Goal: Information Seeking & Learning: Learn about a topic

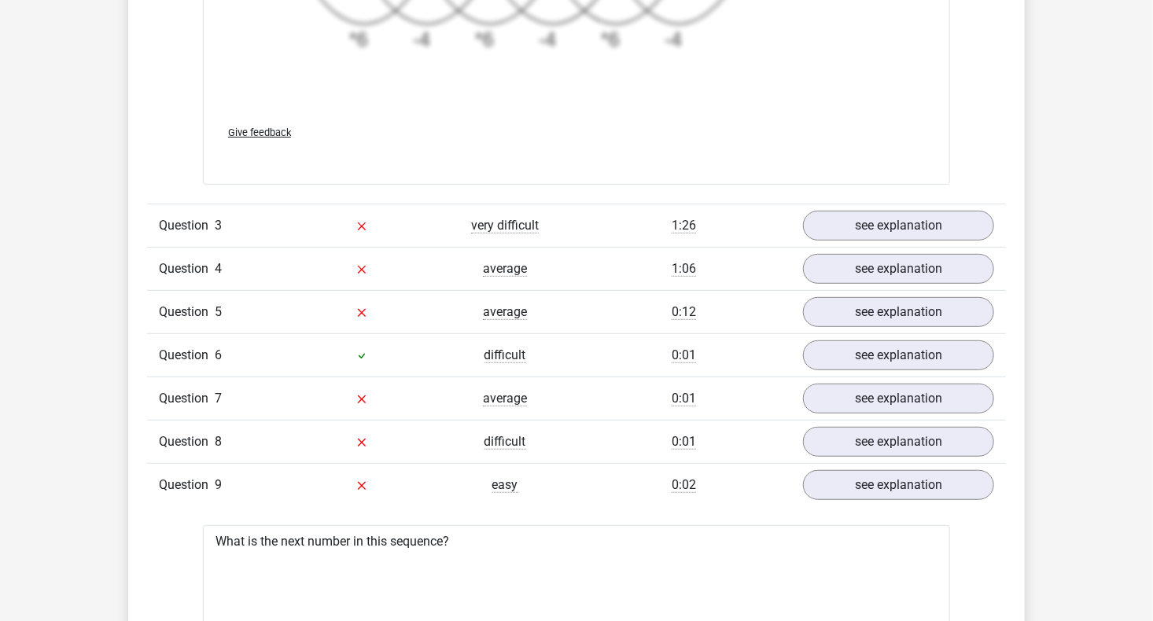
scroll to position [3146, 0]
click at [933, 230] on link "see explanation" at bounding box center [898, 226] width 219 height 35
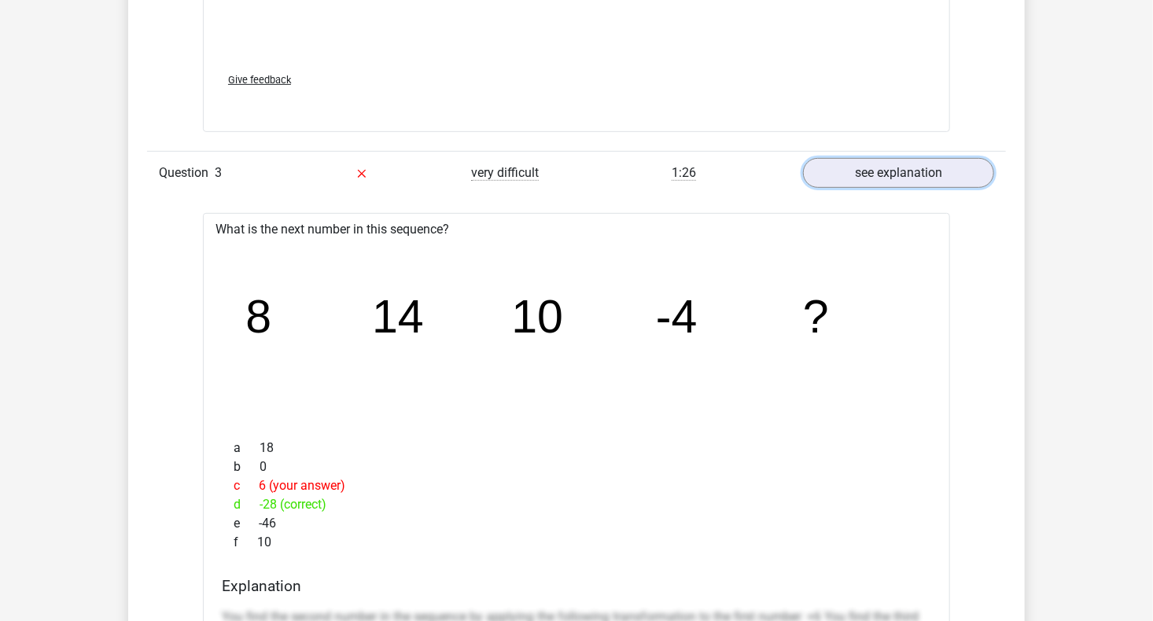
scroll to position [3304, 0]
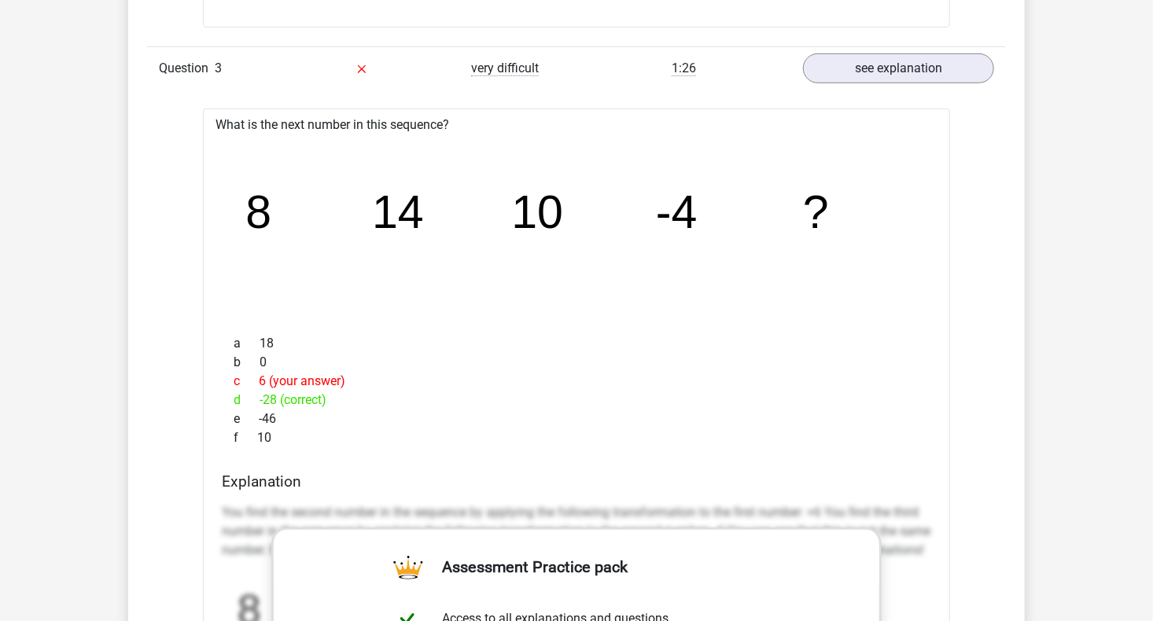
drag, startPoint x: 682, startPoint y: 224, endPoint x: 667, endPoint y: 231, distance: 16.5
click at [271, 231] on tspan "-4" at bounding box center [258, 212] width 26 height 52
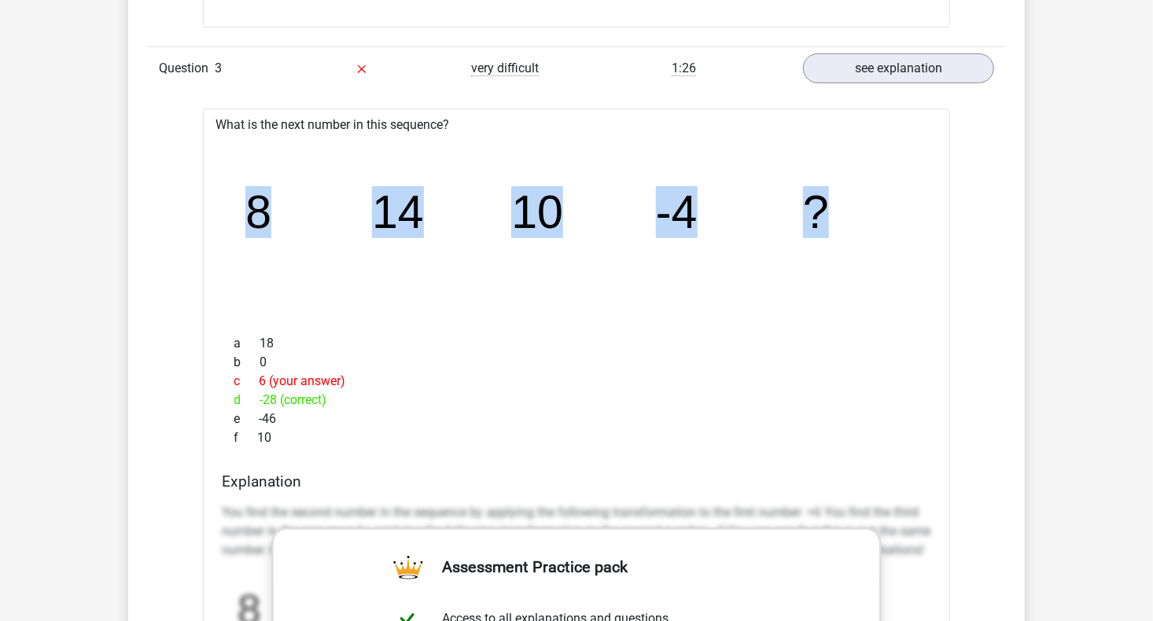
drag, startPoint x: 245, startPoint y: 192, endPoint x: 824, endPoint y: 241, distance: 581.8
click at [824, 241] on icon "image/svg+xml 8 14 10 -4 ?" at bounding box center [576, 228] width 697 height 175
copy g "8 14 10 -4 ?"
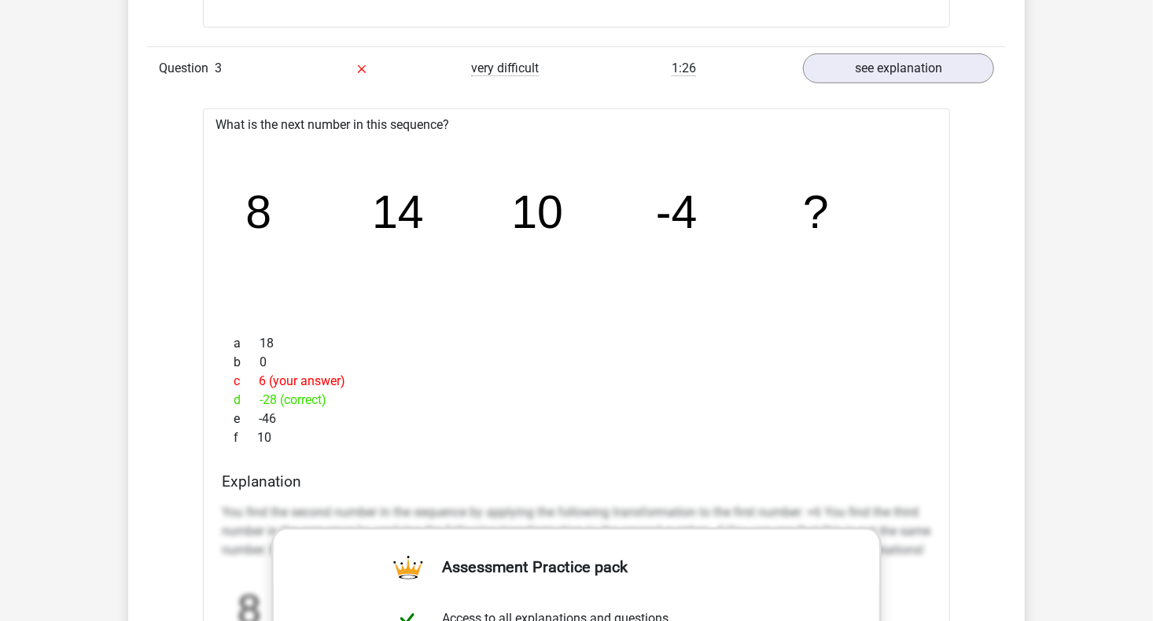
click at [566, 330] on div "a 18 b 0 c 6 (your answer) d -28 (correct) e -46 f 10" at bounding box center [577, 391] width 710 height 126
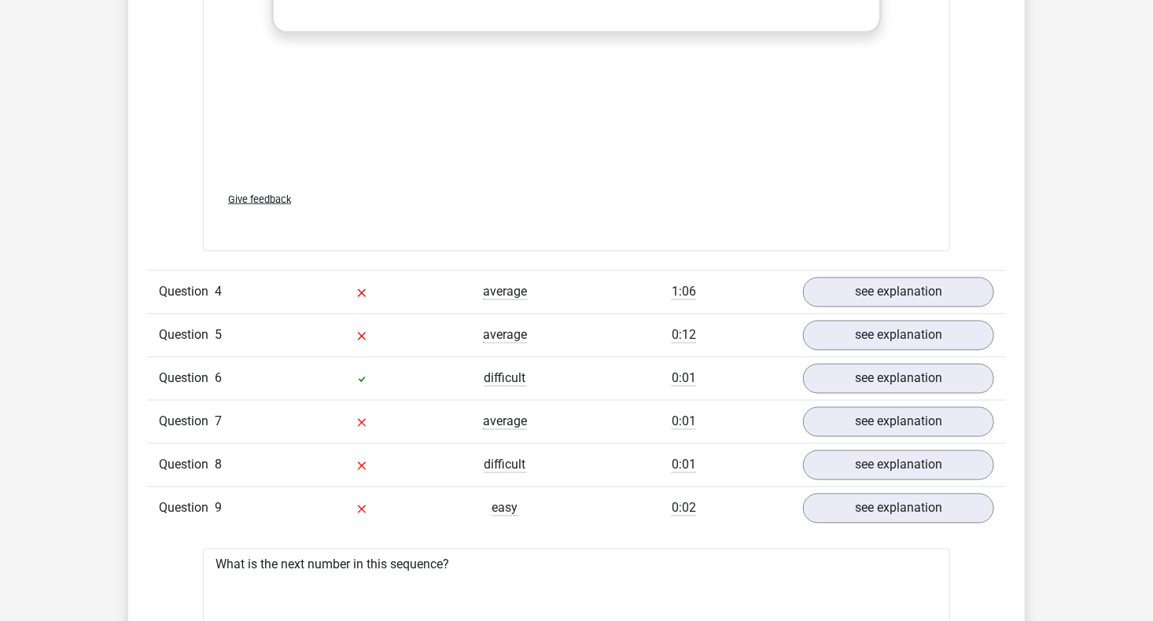
scroll to position [4169, 0]
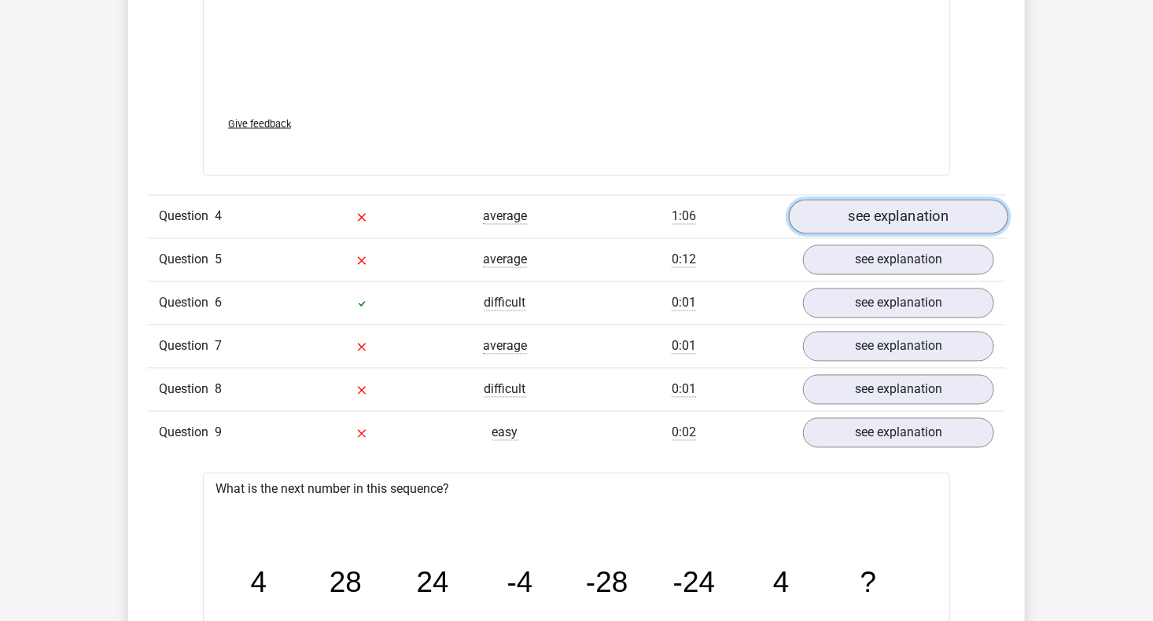
click at [960, 214] on link "see explanation" at bounding box center [898, 217] width 219 height 35
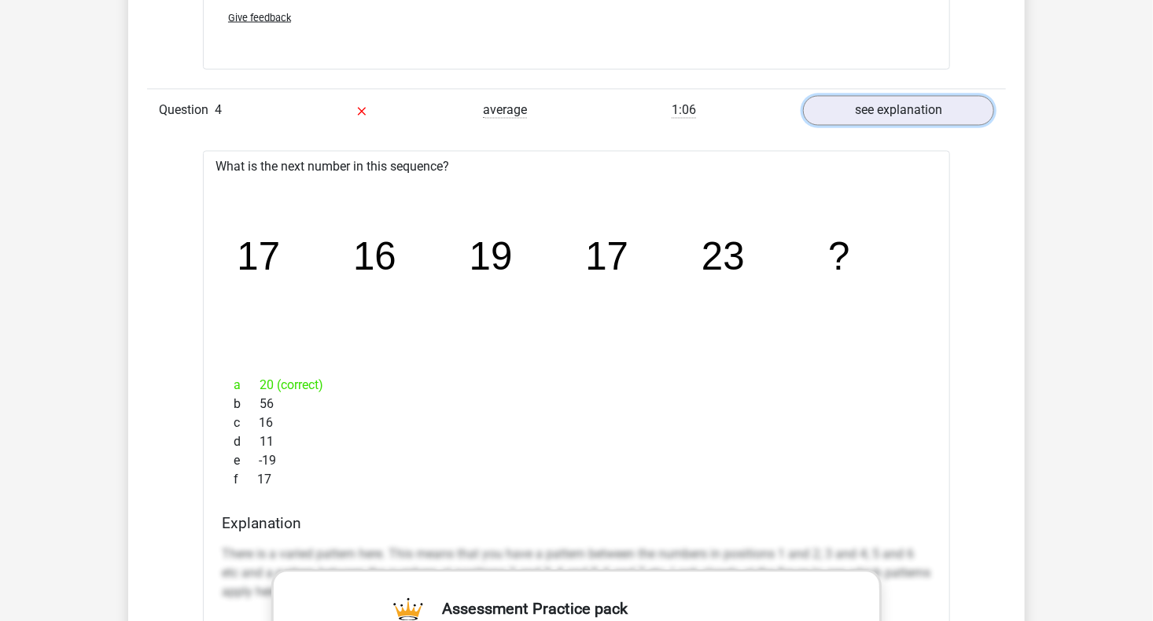
scroll to position [4248, 0]
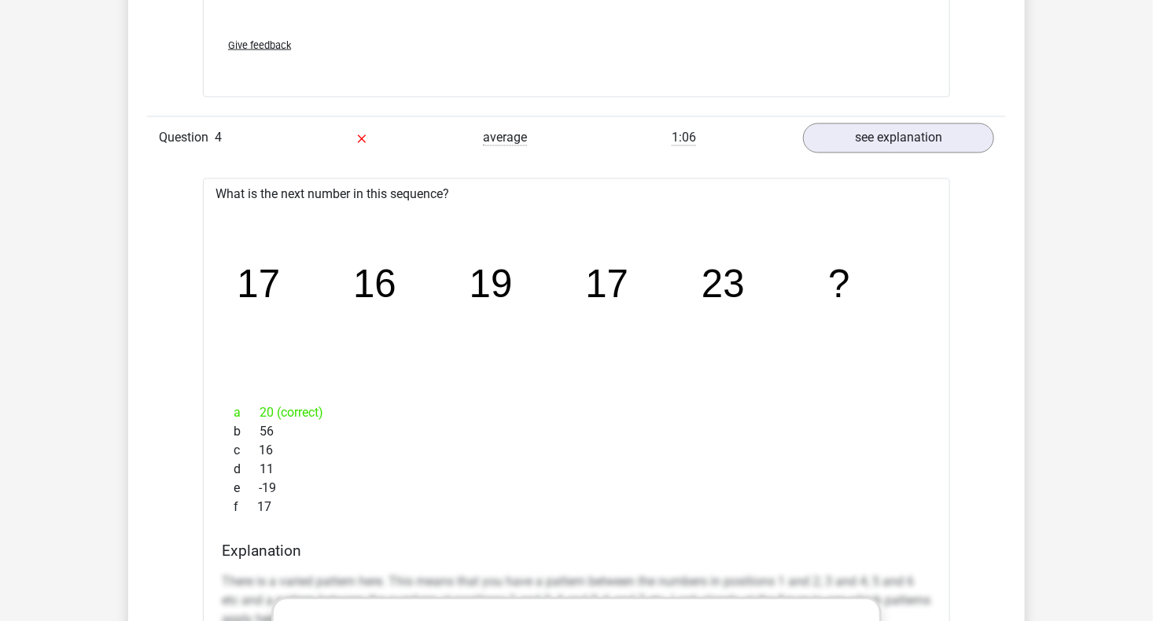
drag, startPoint x: 546, startPoint y: 212, endPoint x: 498, endPoint y: 325, distance: 122.3
drag, startPoint x: 498, startPoint y: 325, endPoint x: 841, endPoint y: 495, distance: 382.7
click at [841, 495] on div "a 20 (correct) b 56 c 16 d 11 e -19 f 17" at bounding box center [577, 461] width 710 height 126
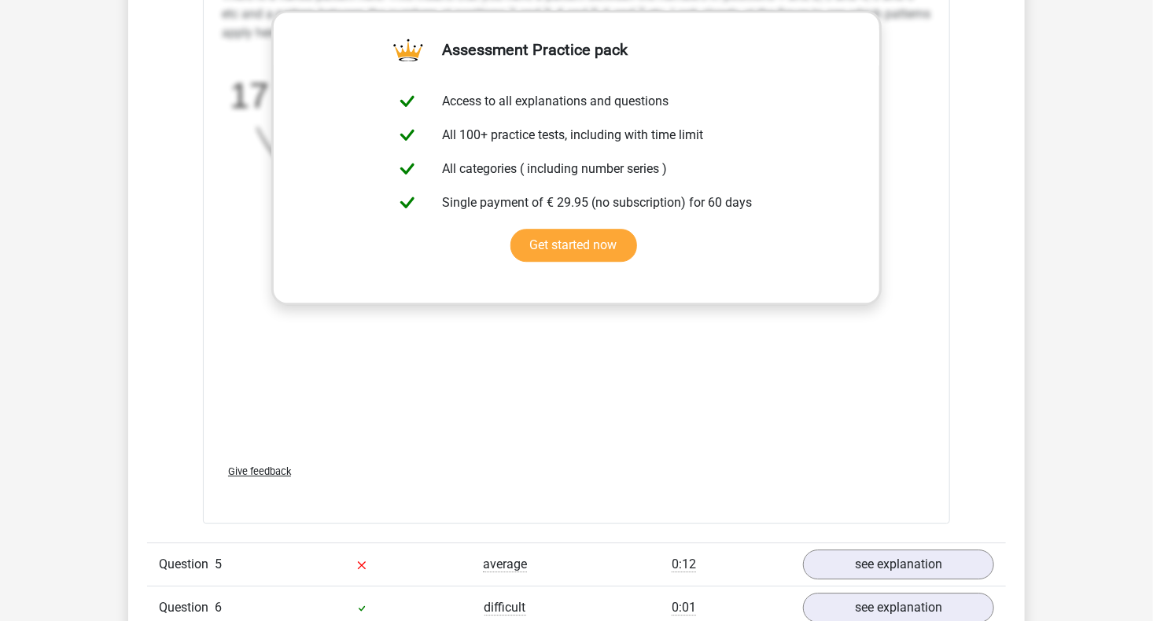
scroll to position [5034, 0]
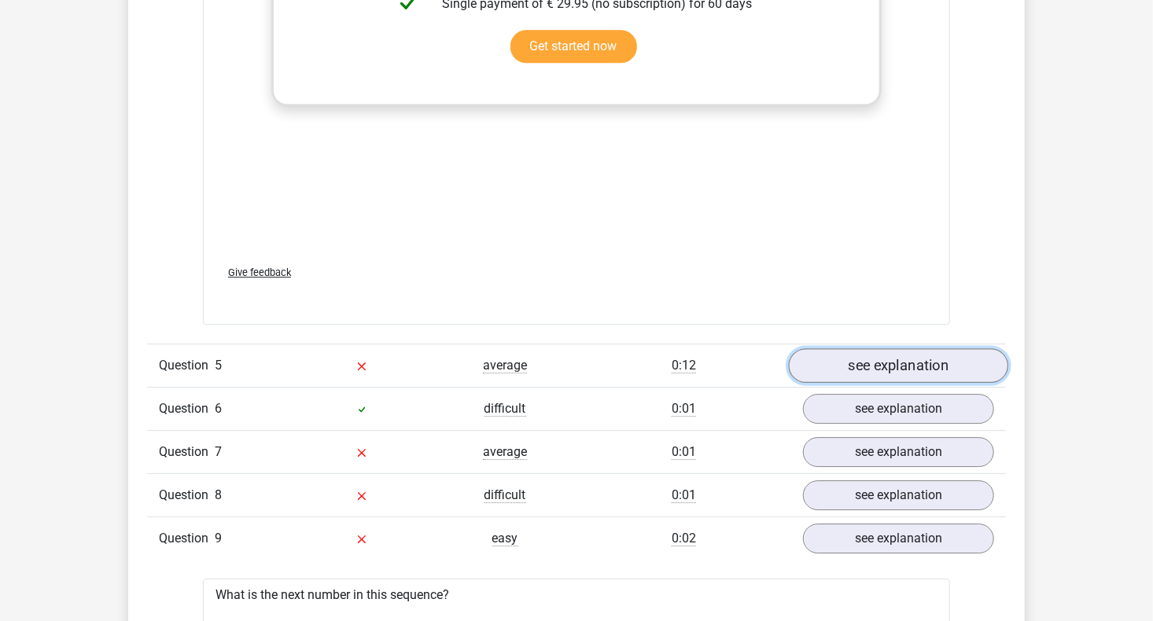
click at [935, 373] on link "see explanation" at bounding box center [898, 365] width 219 height 35
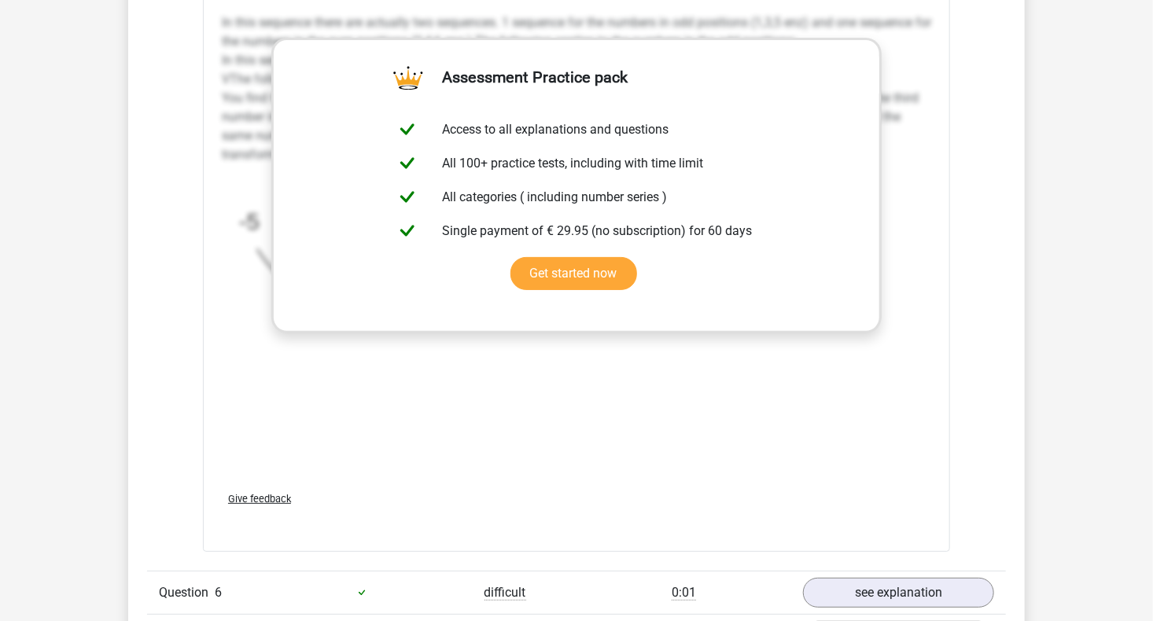
scroll to position [6057, 0]
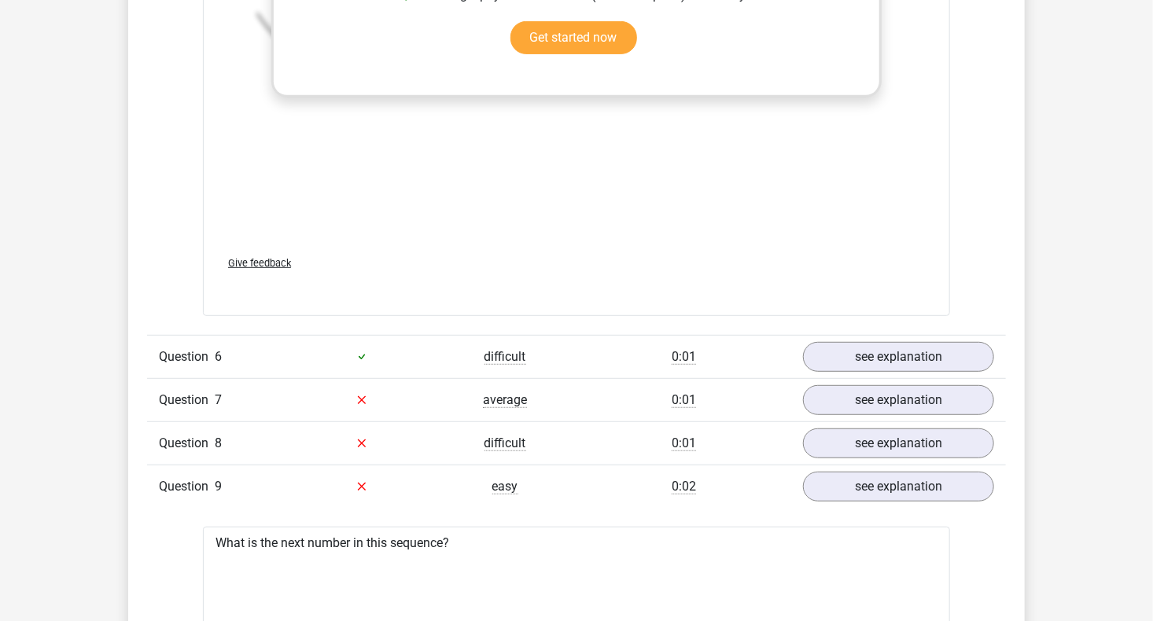
click at [838, 335] on div "Question 6 difficult 0:01 see explanation" at bounding box center [576, 356] width 859 height 43
click at [838, 340] on link "see explanation" at bounding box center [898, 357] width 219 height 35
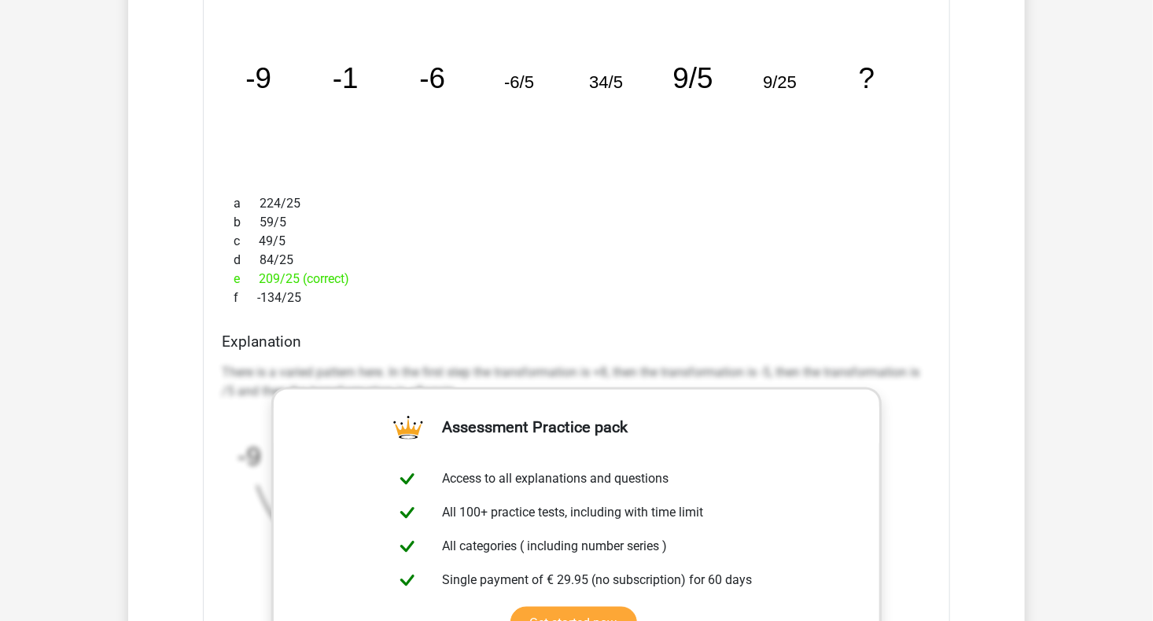
scroll to position [6450, 0]
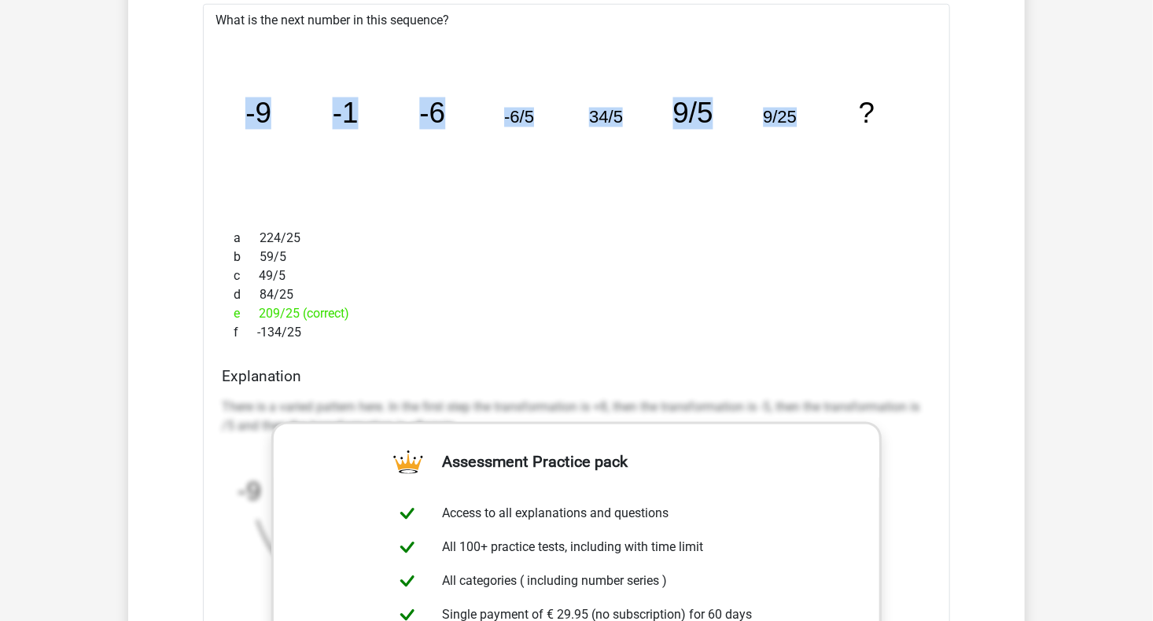
drag, startPoint x: 241, startPoint y: 105, endPoint x: 808, endPoint y: 112, distance: 566.4
click at [808, 112] on icon "image/svg+xml -9 -1 -6 -6/5 34/5 9/5 9/25 ?" at bounding box center [576, 123] width 697 height 175
click at [251, 115] on tspan "-9" at bounding box center [258, 113] width 26 height 32
drag, startPoint x: 246, startPoint y: 112, endPoint x: 885, endPoint y: 113, distance: 638.7
click at [889, 109] on icon "image/svg+xml -9 -1 -6 -6/5 34/5 9/5 9/25 ?" at bounding box center [576, 123] width 697 height 175
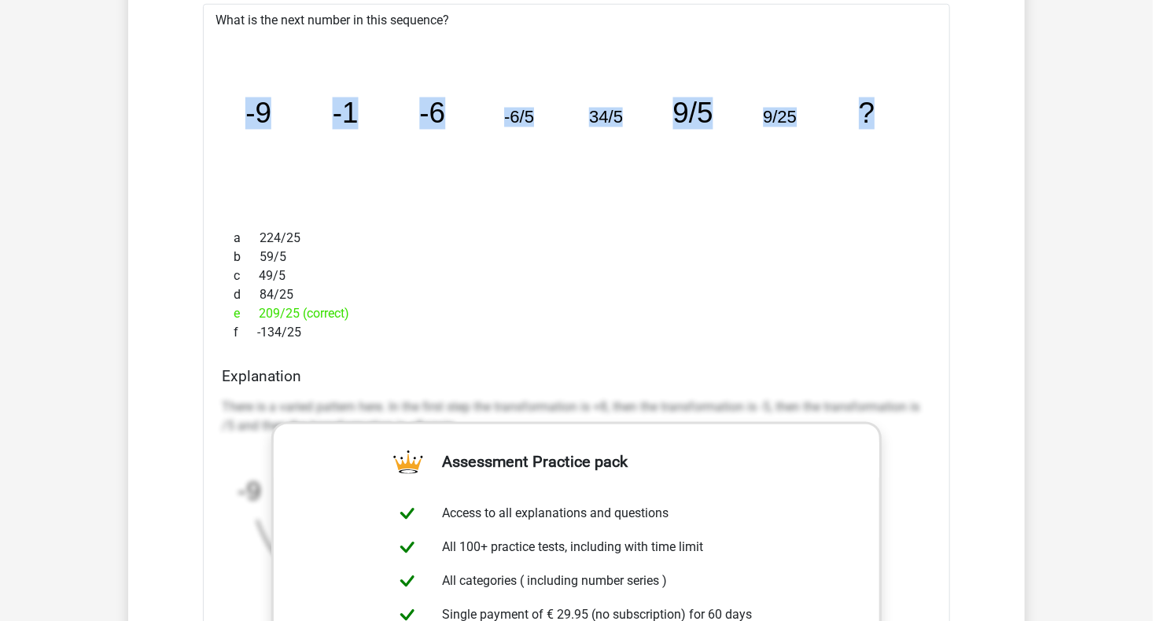
copy g "-9 -1 -6 -6/5 34/5 9/5 9/25 ?"
drag, startPoint x: 366, startPoint y: 194, endPoint x: 313, endPoint y: 238, distance: 68.7
click at [366, 194] on icon "image/svg+xml -9 -1 -6 -6/5 34/5 9/5 9/25 ?" at bounding box center [576, 123] width 697 height 175
click at [304, 246] on div "a 224/25 b 59/5 c 49/5 d 84/25 e 209/25 (correct) f -134/25" at bounding box center [577, 286] width 710 height 126
drag, startPoint x: 304, startPoint y: 246, endPoint x: 290, endPoint y: 239, distance: 15.8
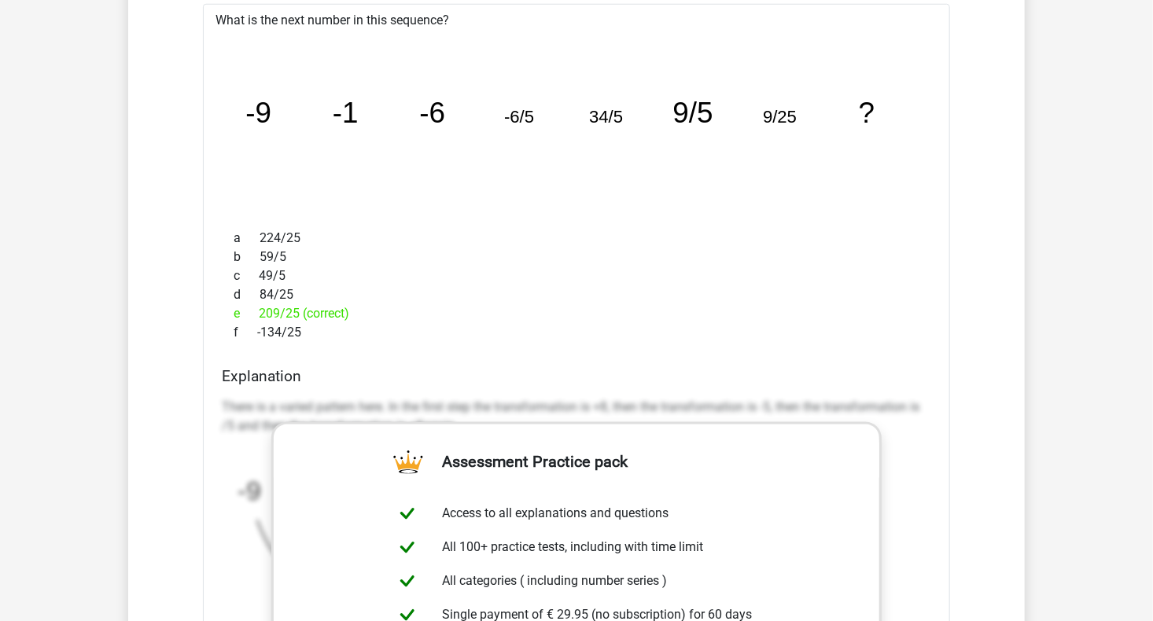
click at [290, 239] on div "a 224/25" at bounding box center [577, 238] width 710 height 19
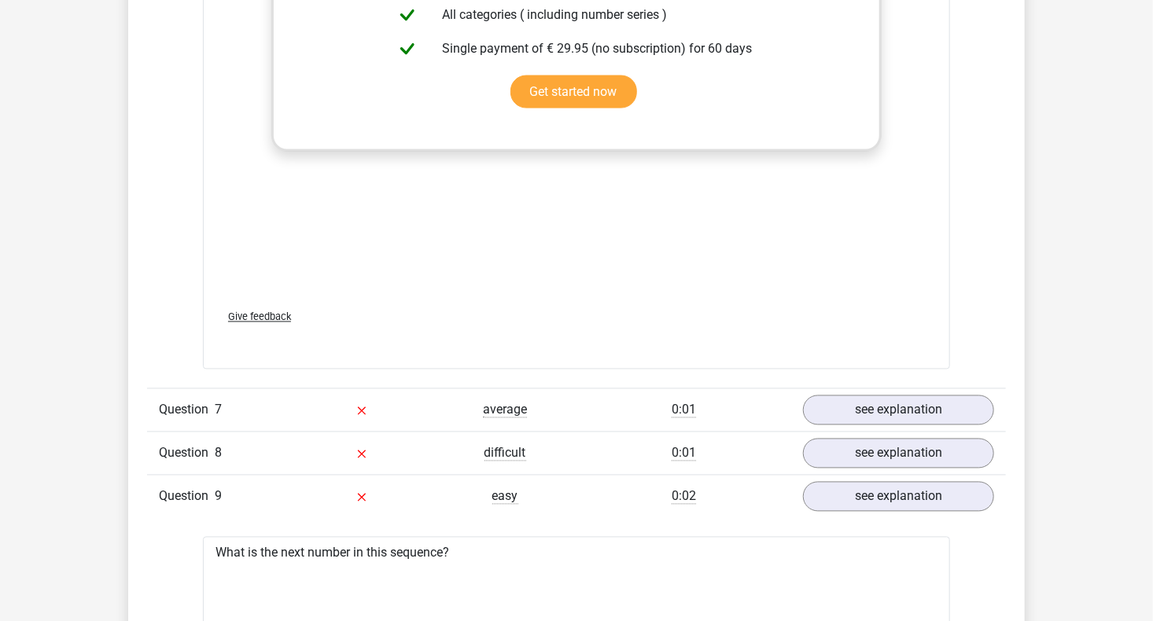
scroll to position [7080, 0]
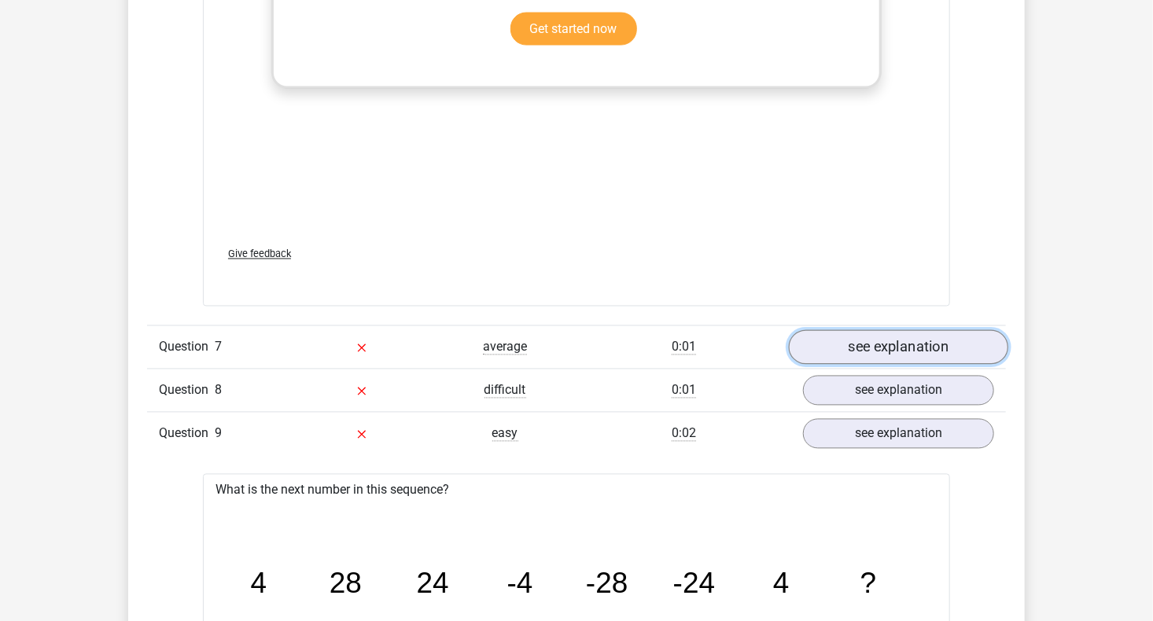
click at [846, 356] on link "see explanation" at bounding box center [898, 347] width 219 height 35
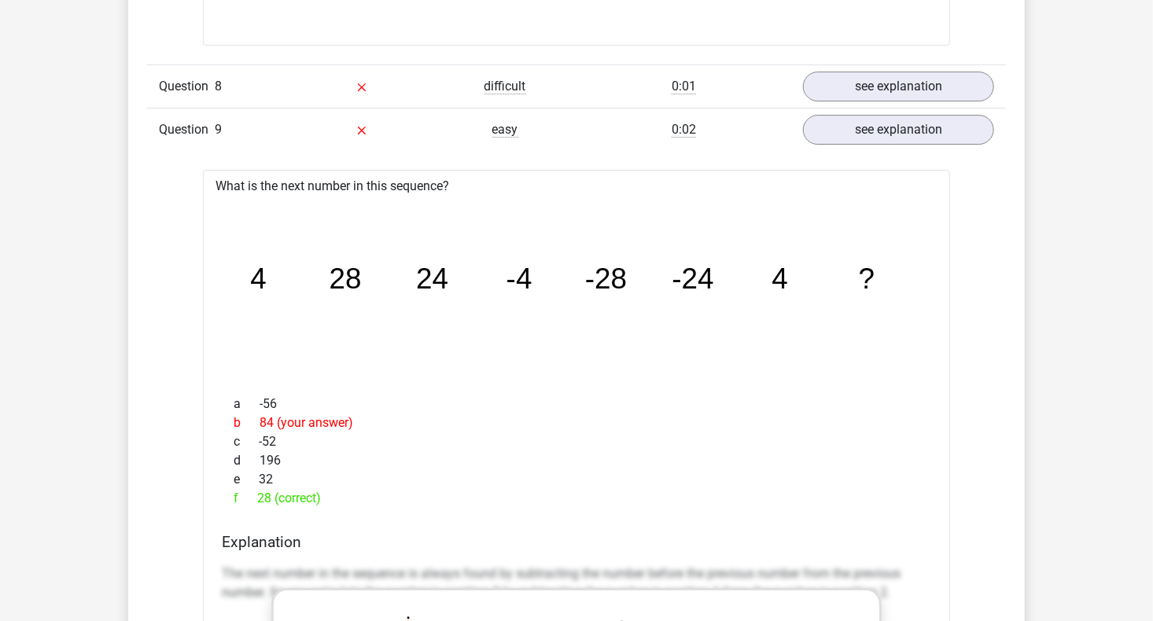
scroll to position [8260, 0]
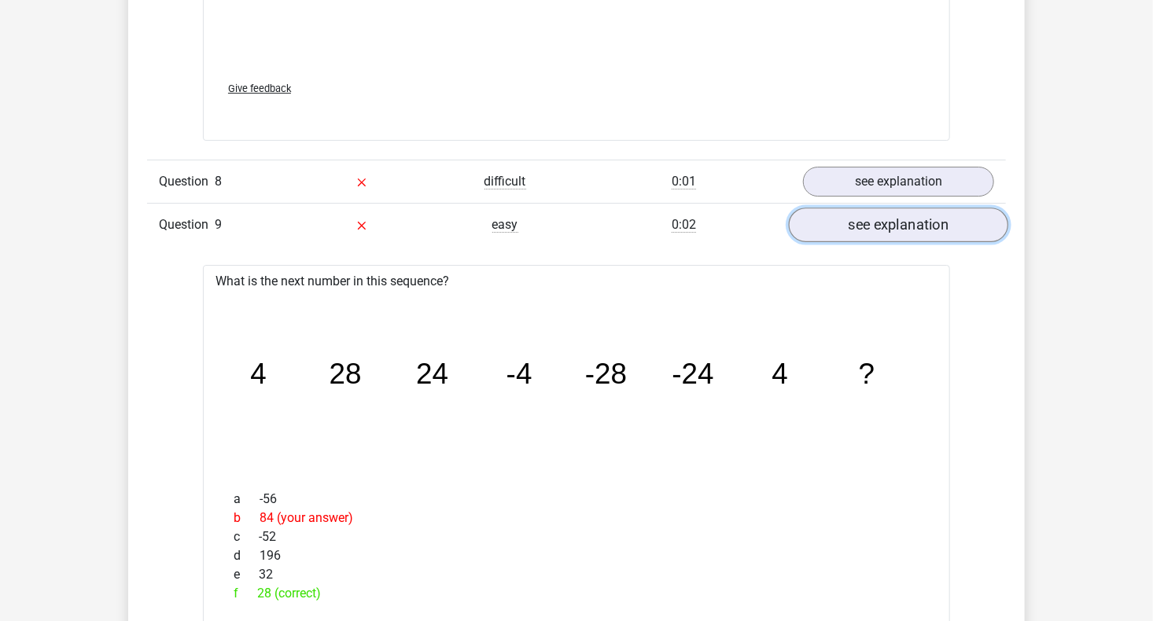
click at [828, 222] on link "see explanation" at bounding box center [898, 225] width 219 height 35
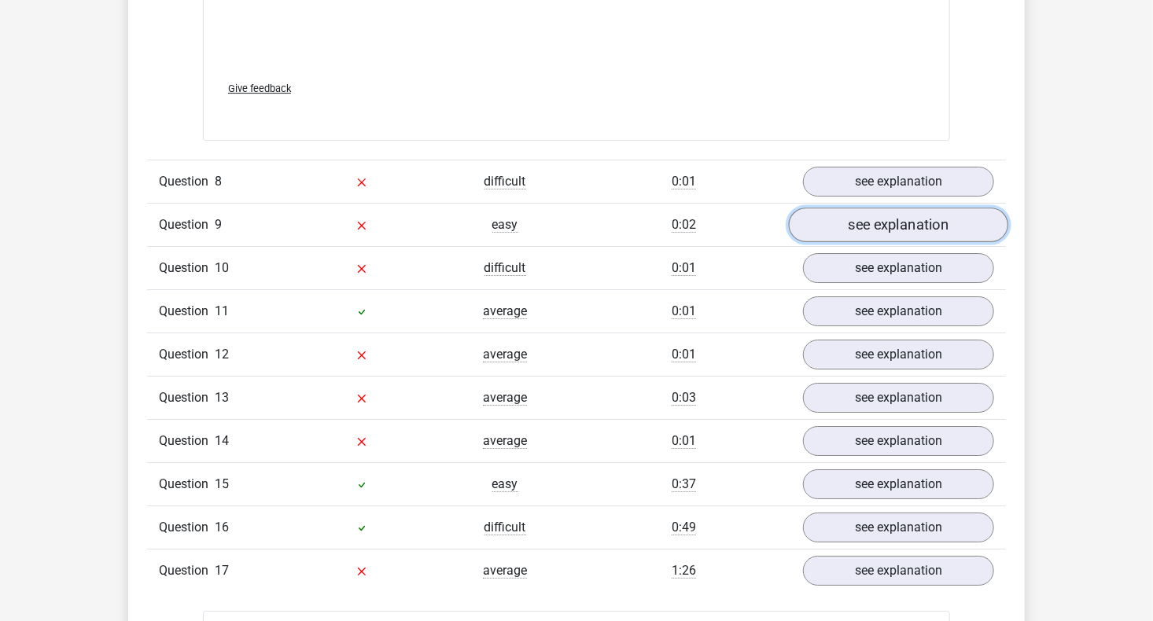
click at [831, 227] on link "see explanation" at bounding box center [898, 225] width 219 height 35
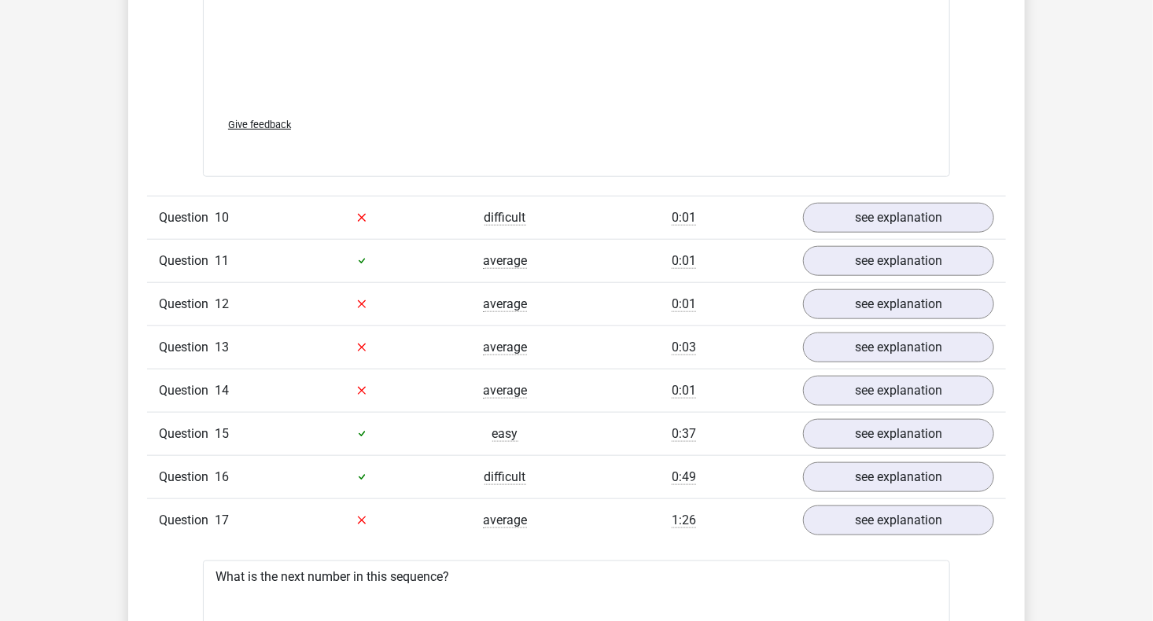
scroll to position [9282, 0]
click at [837, 209] on link "see explanation" at bounding box center [898, 216] width 219 height 35
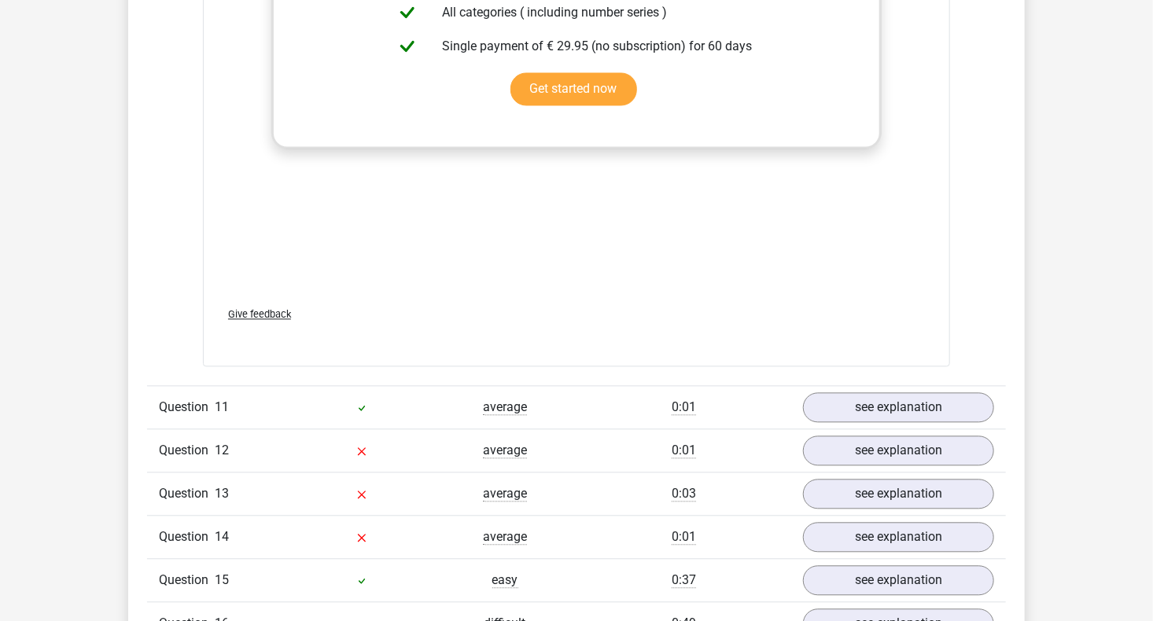
scroll to position [10226, 0]
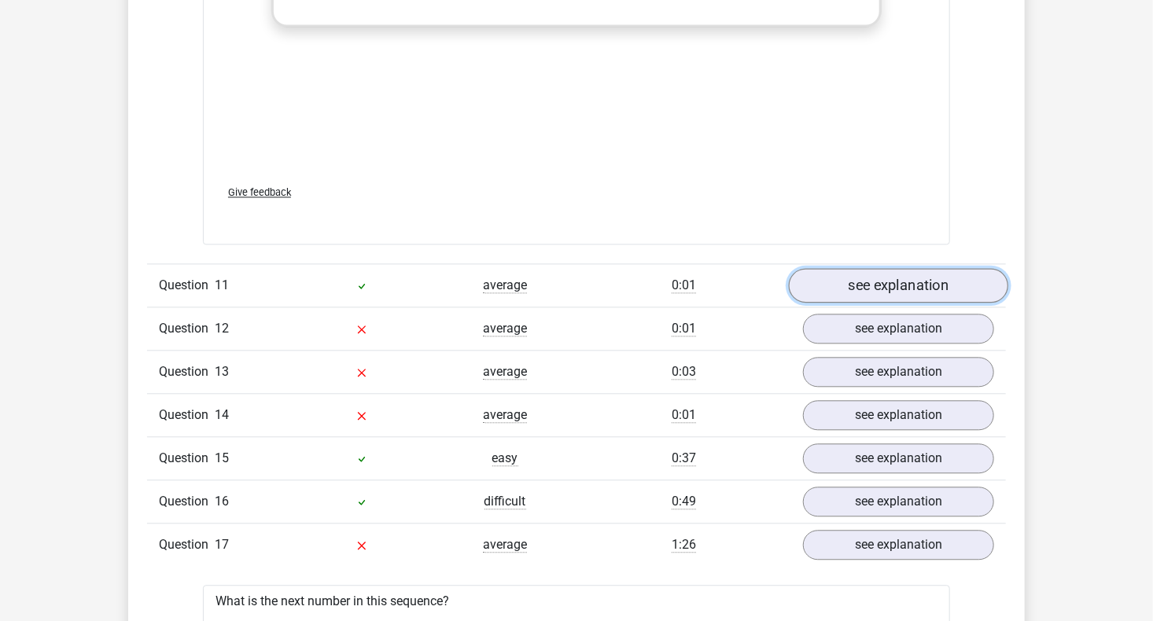
click at [888, 290] on link "see explanation" at bounding box center [898, 286] width 219 height 35
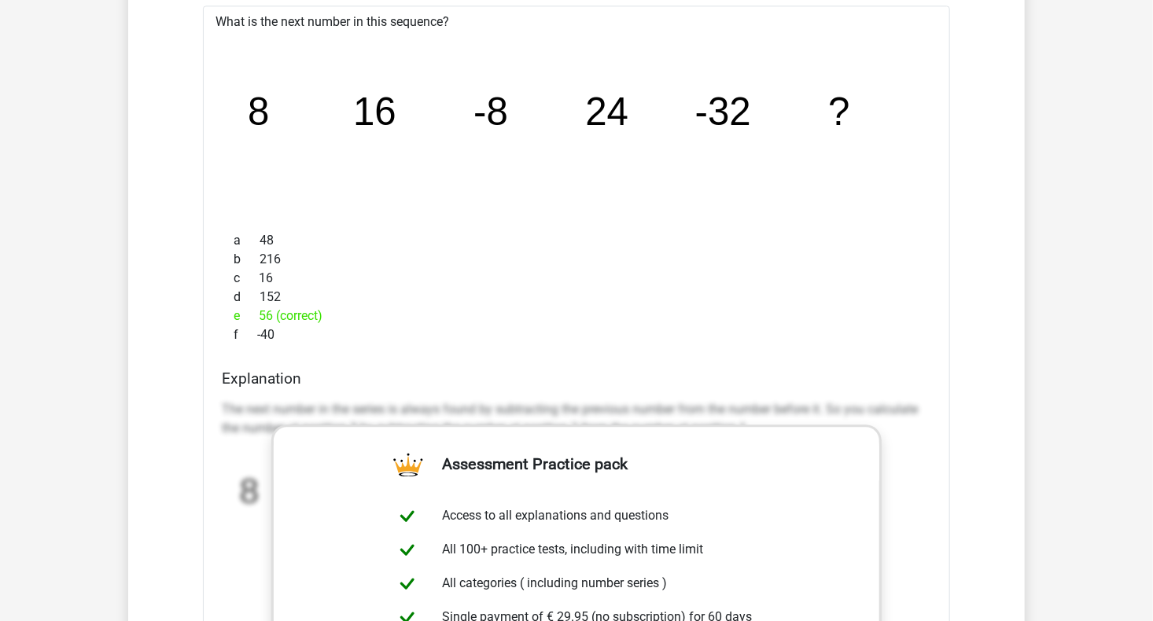
scroll to position [10462, 0]
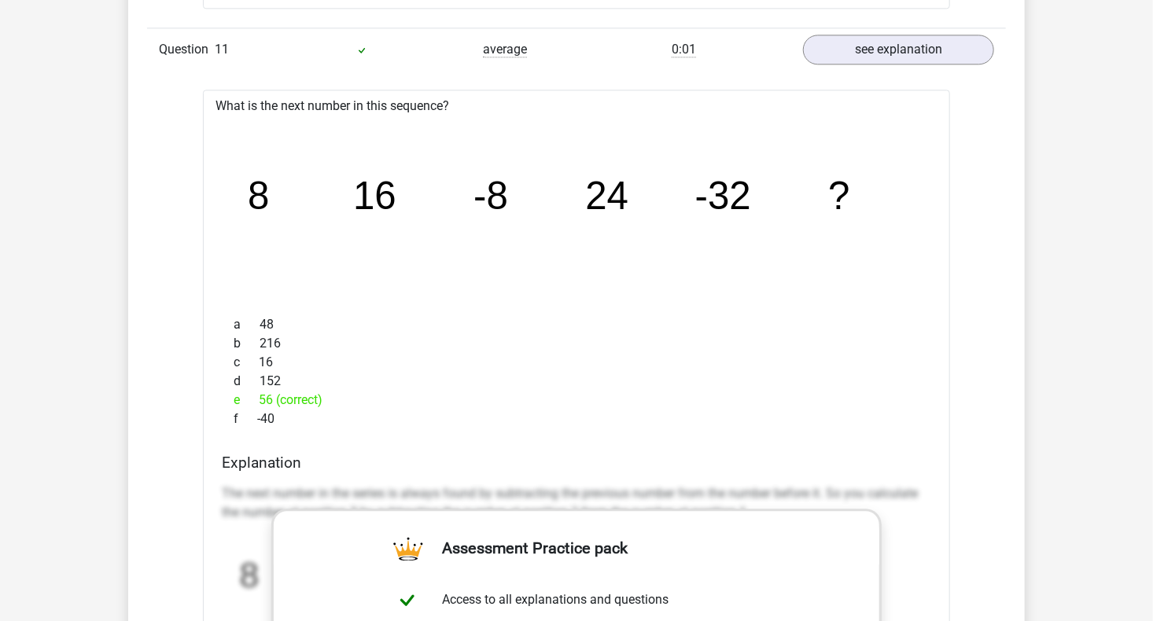
drag, startPoint x: 274, startPoint y: 476, endPoint x: 74, endPoint y: 444, distance: 202.4
drag, startPoint x: 74, startPoint y: 444, endPoint x: 535, endPoint y: 376, distance: 465.9
click at [533, 377] on div "d 152" at bounding box center [577, 381] width 710 height 19
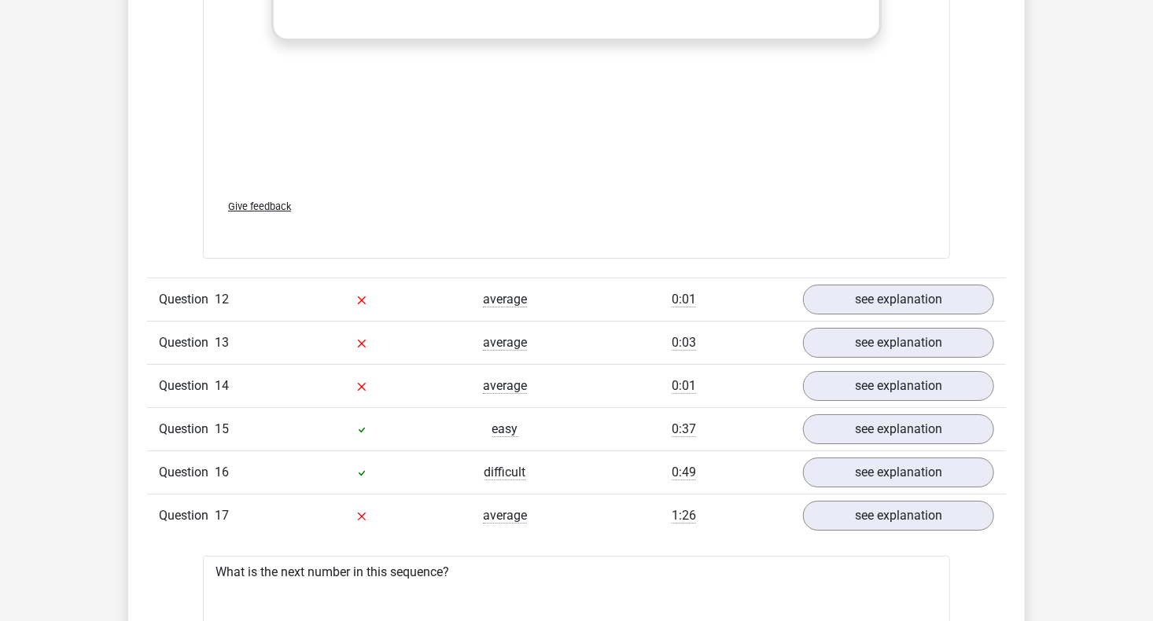
scroll to position [11249, 0]
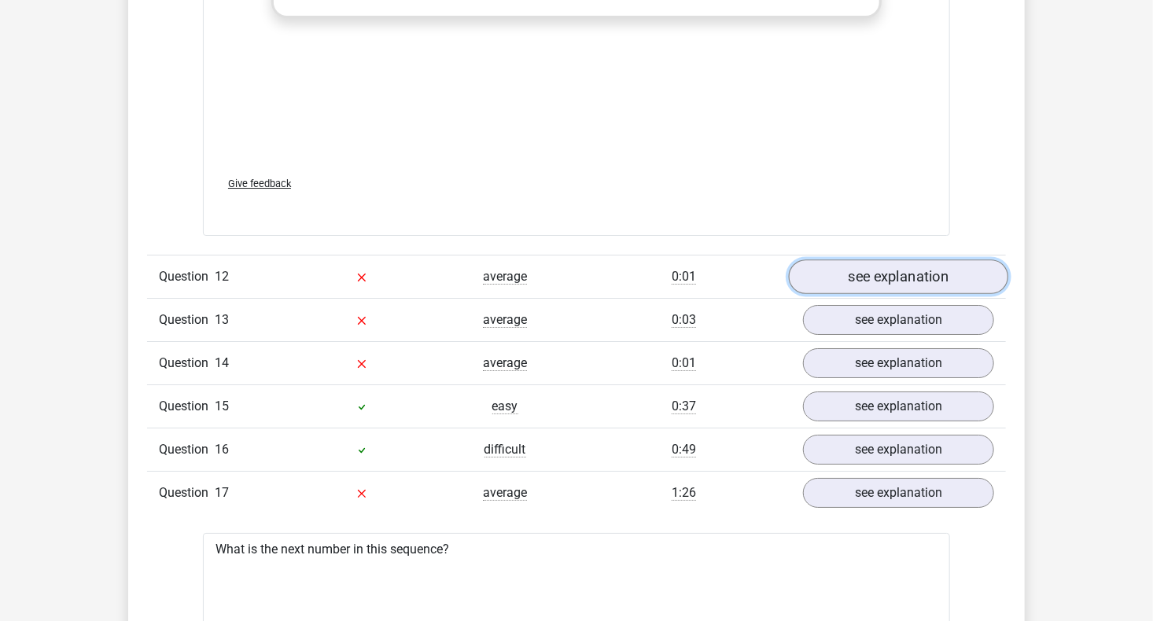
click at [831, 260] on link "see explanation" at bounding box center [898, 277] width 219 height 35
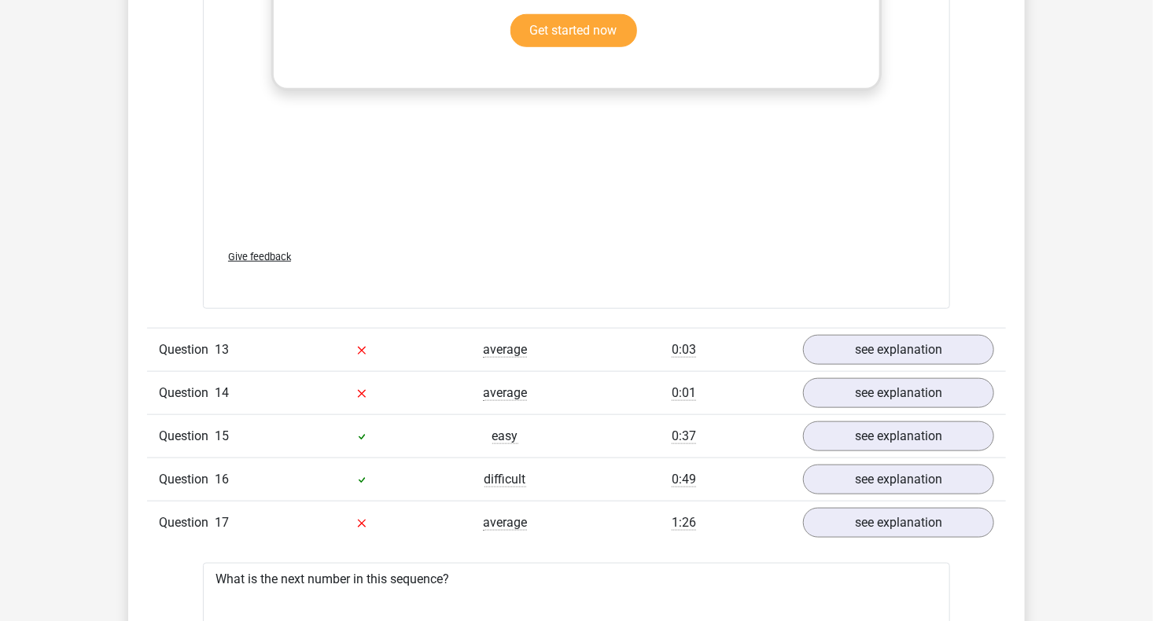
scroll to position [12271, 0]
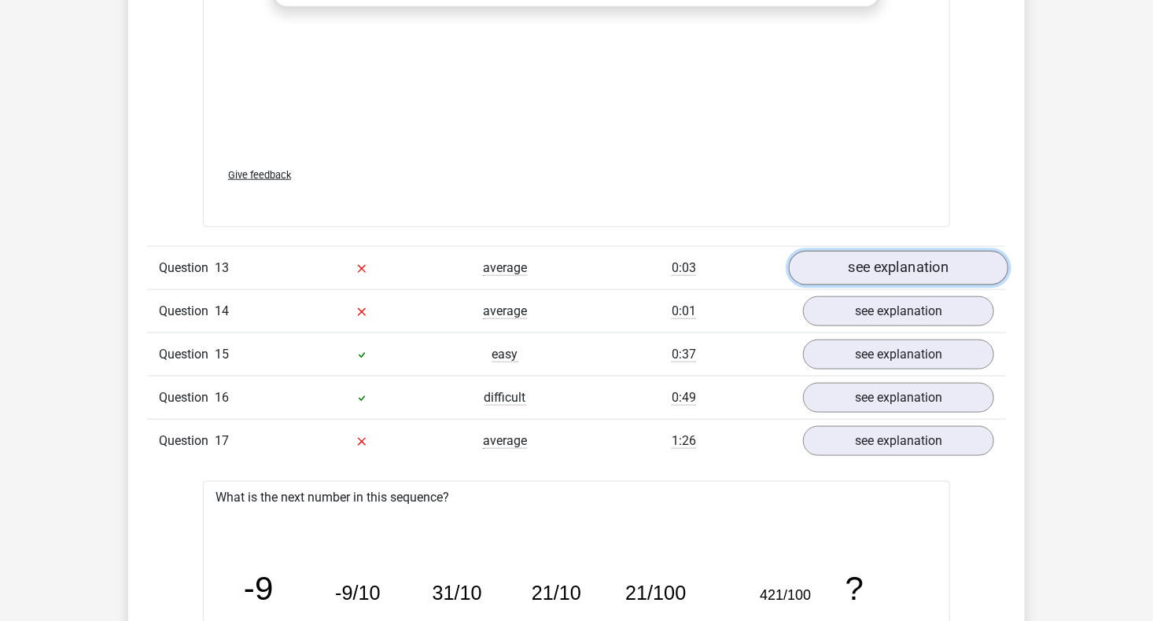
click at [913, 251] on link "see explanation" at bounding box center [898, 268] width 219 height 35
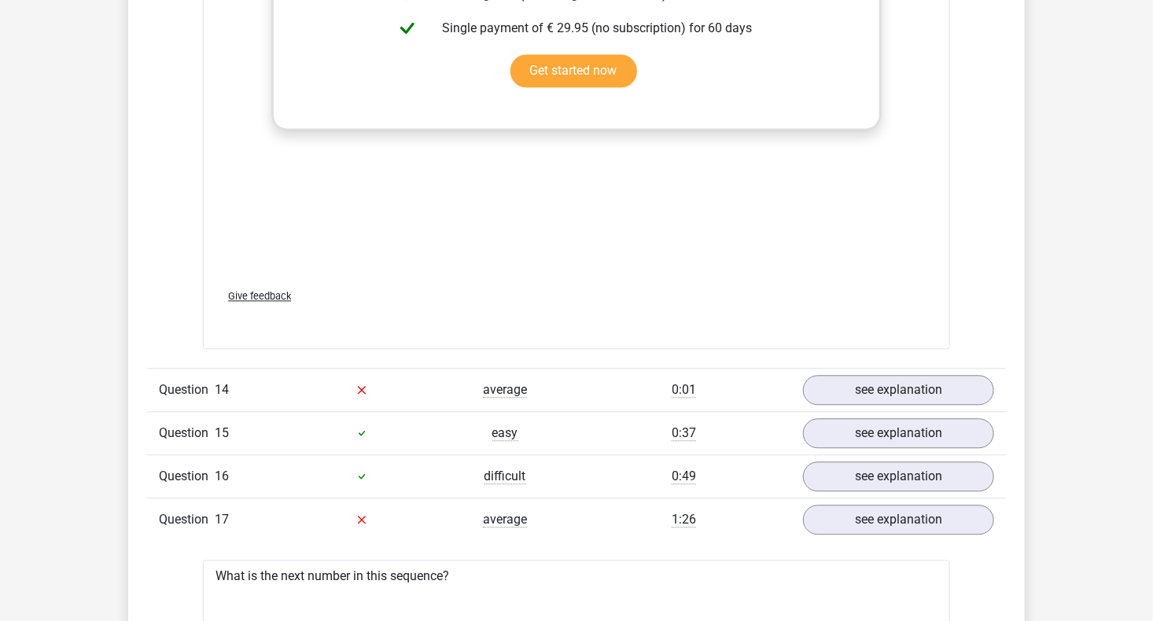
scroll to position [13294, 0]
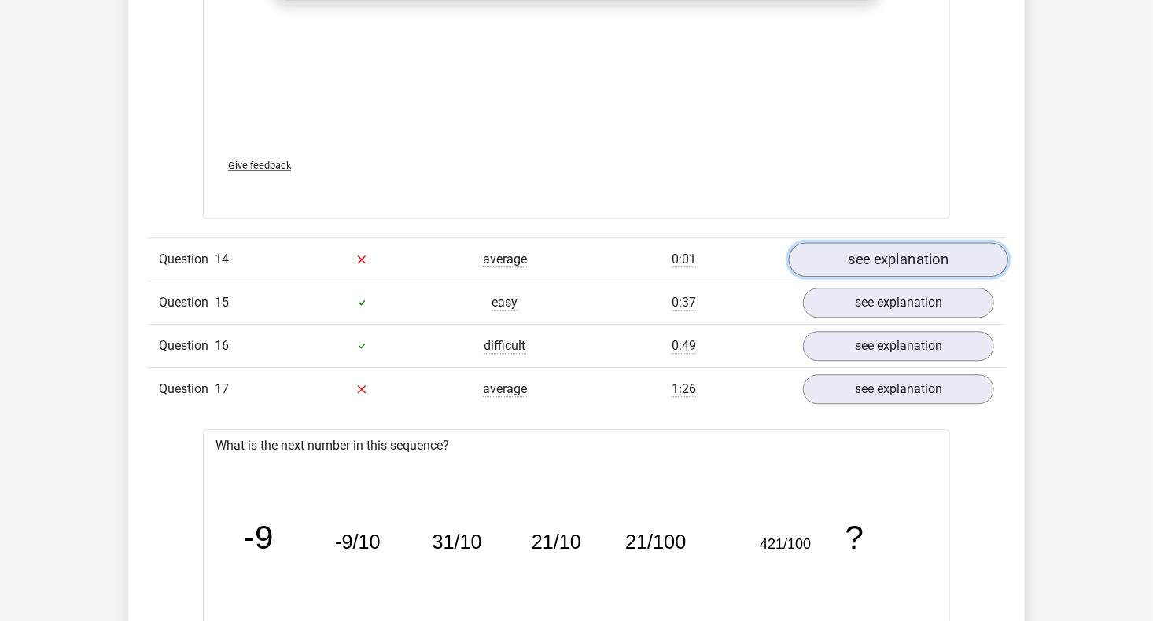
click at [923, 257] on link "see explanation" at bounding box center [898, 259] width 219 height 35
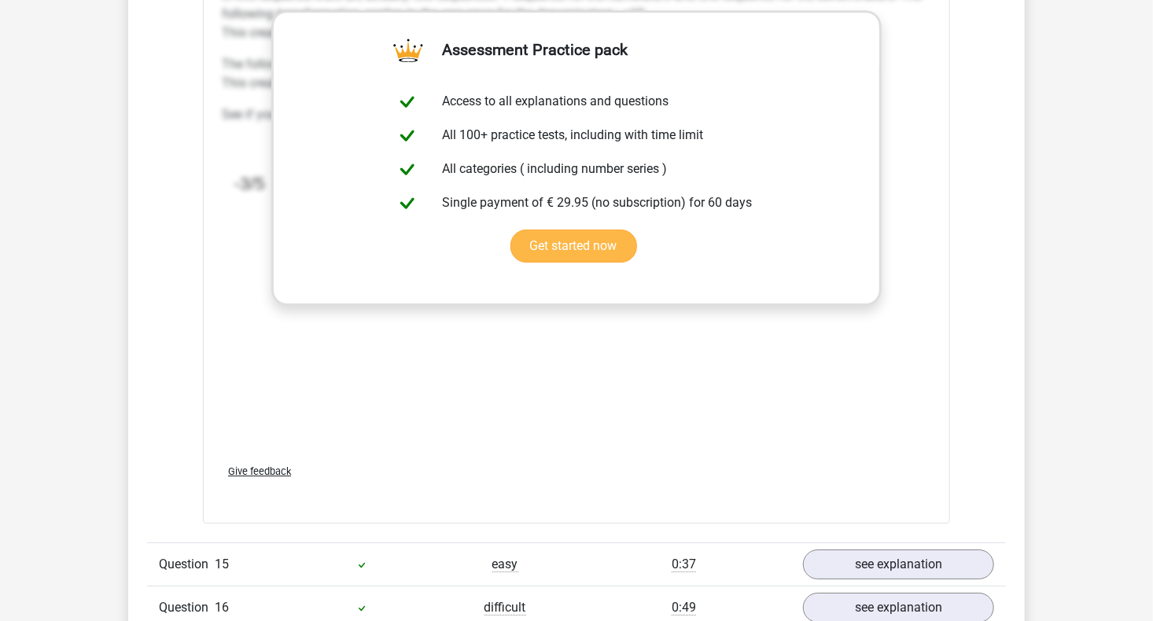
scroll to position [14159, 0]
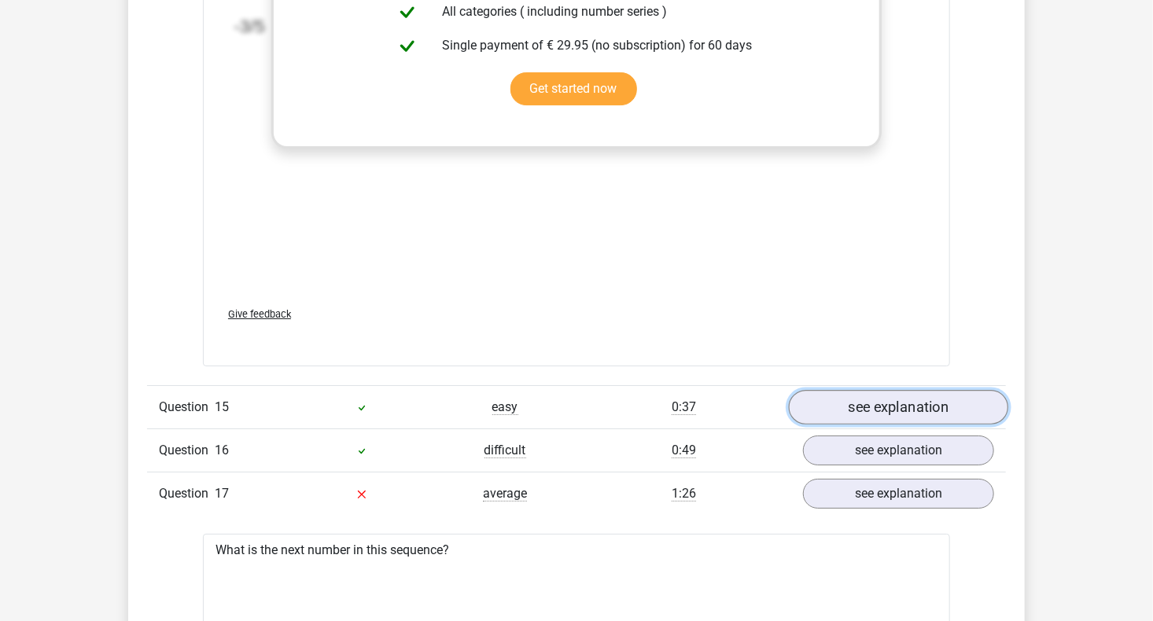
click at [843, 407] on link "see explanation" at bounding box center [898, 407] width 219 height 35
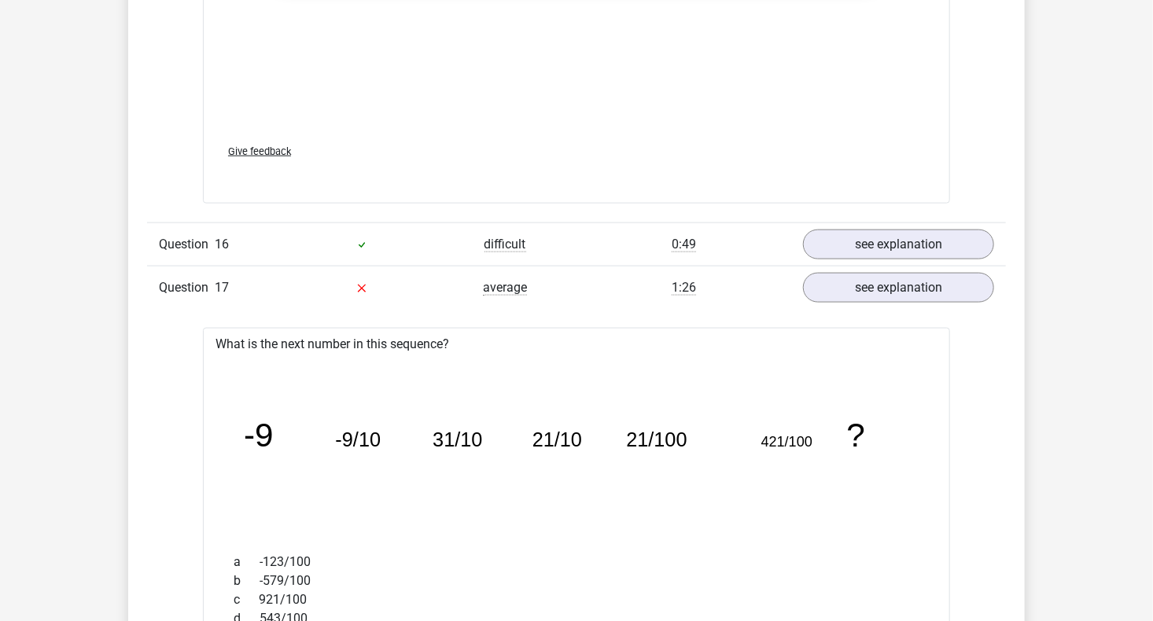
scroll to position [15339, 0]
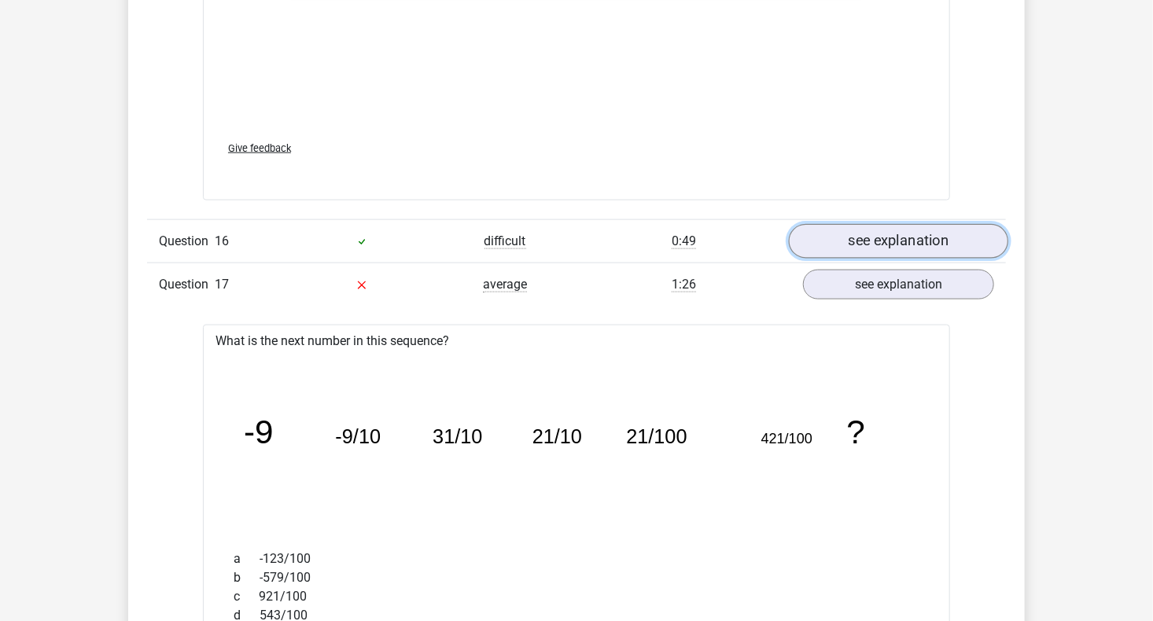
drag, startPoint x: 839, startPoint y: 230, endPoint x: 831, endPoint y: 234, distance: 8.5
click at [838, 230] on link "see explanation" at bounding box center [898, 241] width 219 height 35
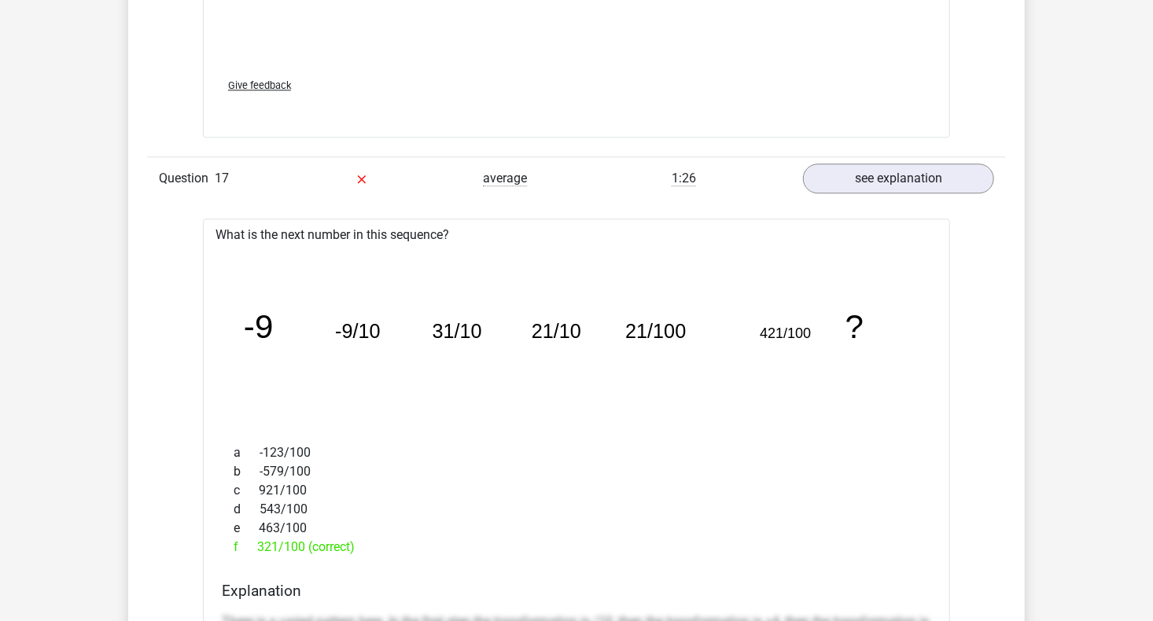
scroll to position [16440, 0]
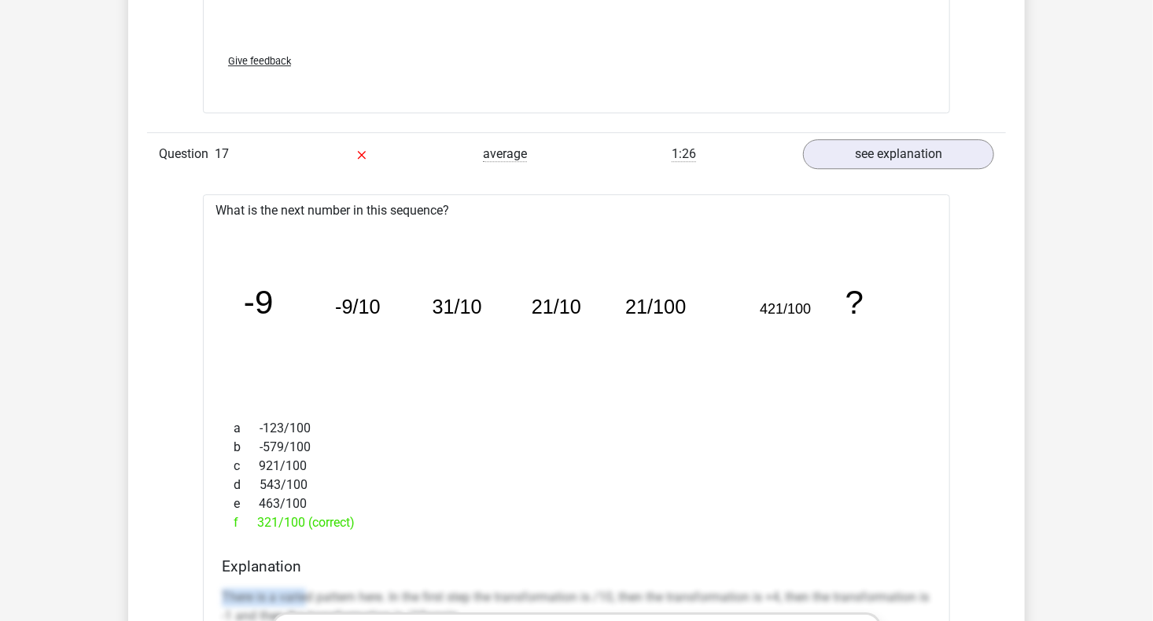
drag, startPoint x: 304, startPoint y: 570, endPoint x: 337, endPoint y: 544, distance: 42.6
drag, startPoint x: 337, startPoint y: 544, endPoint x: 463, endPoint y: 514, distance: 128.6
click at [463, 514] on div "f 321/100 (correct)" at bounding box center [577, 523] width 710 height 19
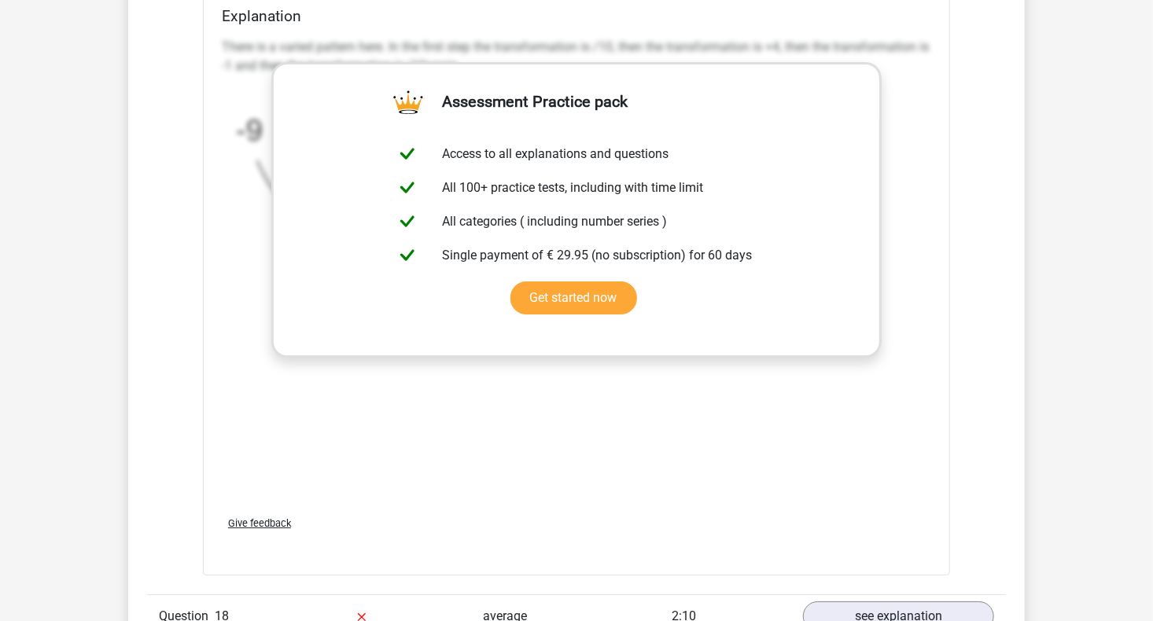
scroll to position [17384, 0]
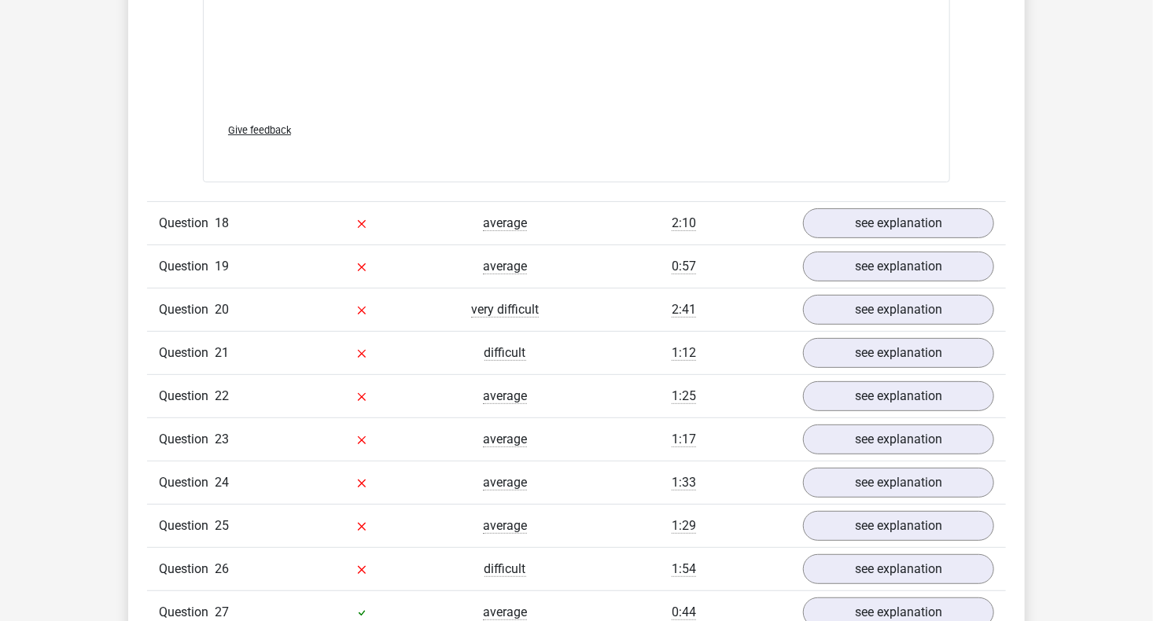
click at [920, 245] on div "Question 19 average 0:57 see explanation" at bounding box center [576, 266] width 859 height 43
click at [910, 221] on link "see explanation" at bounding box center [898, 224] width 219 height 35
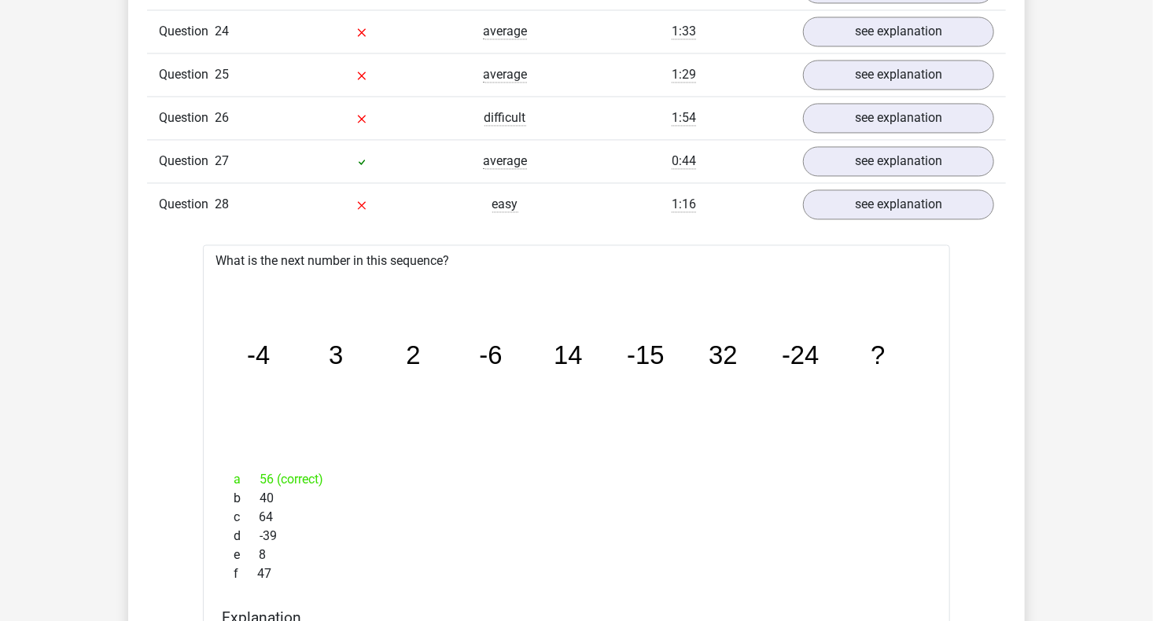
scroll to position [18722, 0]
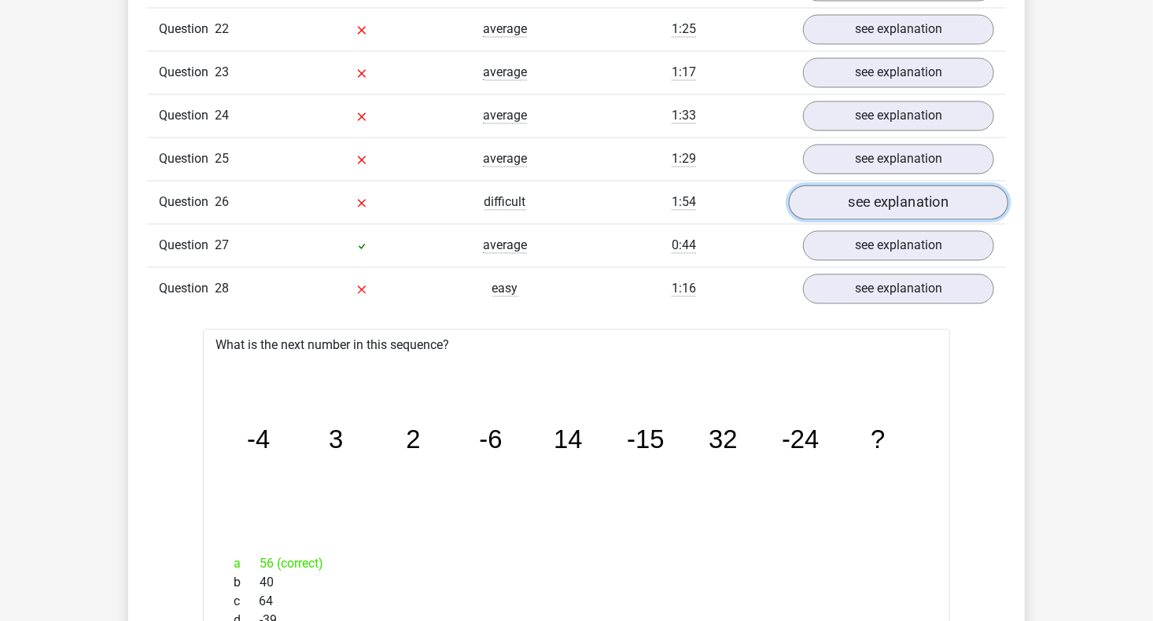
click at [857, 190] on link "see explanation" at bounding box center [898, 203] width 219 height 35
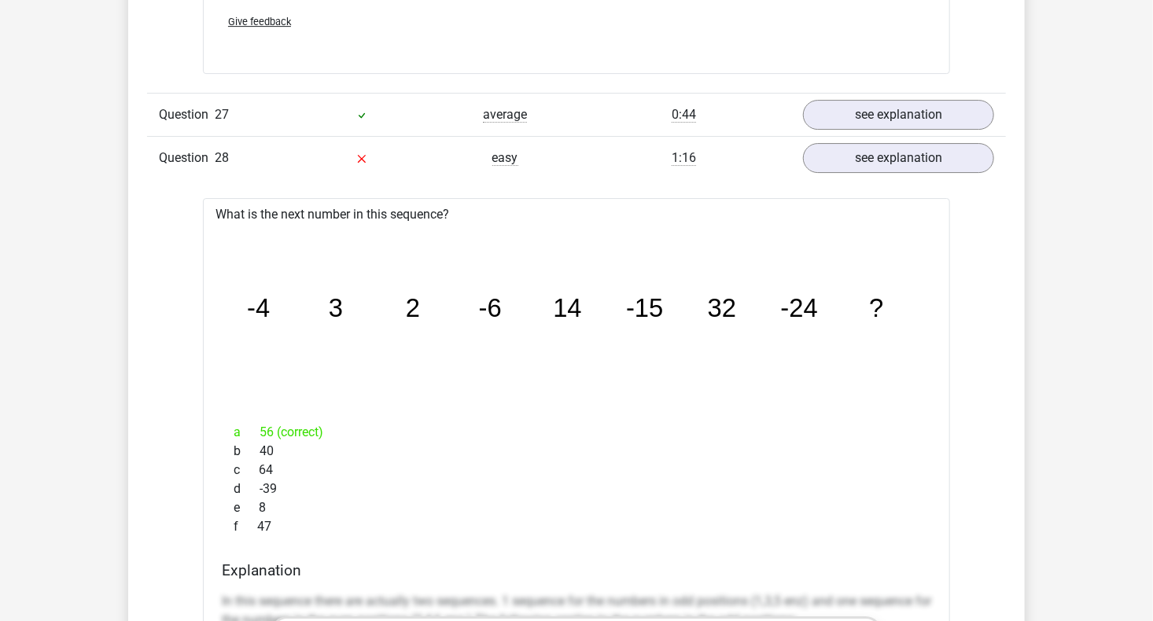
scroll to position [19823, 0]
click at [833, 98] on link "see explanation" at bounding box center [898, 115] width 219 height 35
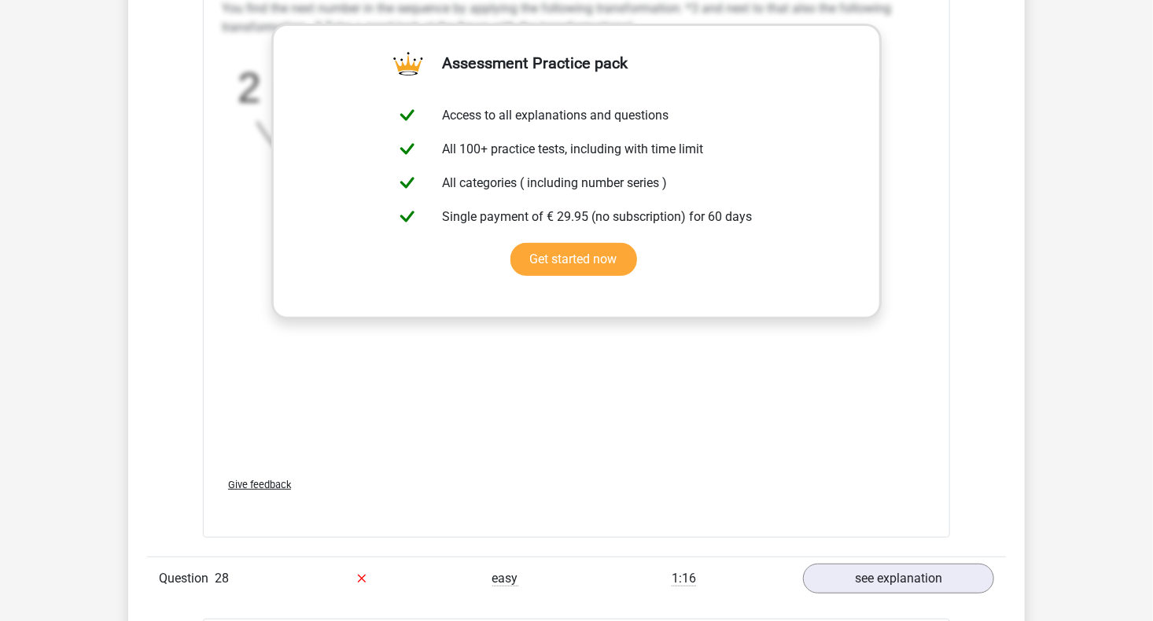
scroll to position [20531, 0]
